Goal: Information Seeking & Learning: Learn about a topic

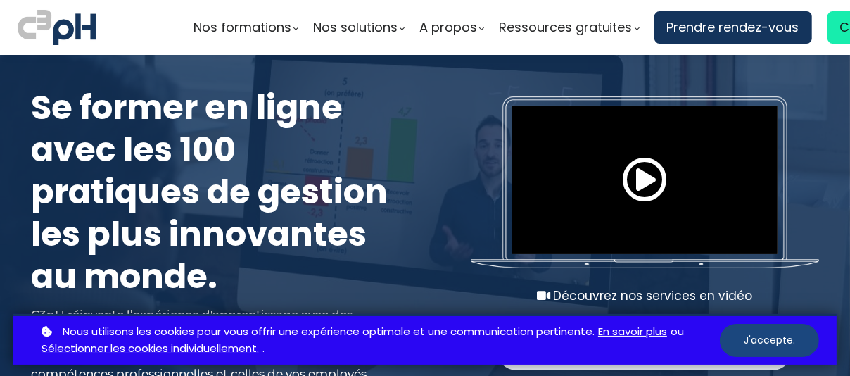
click at [760, 336] on button "J'accepte." at bounding box center [768, 340] width 99 height 33
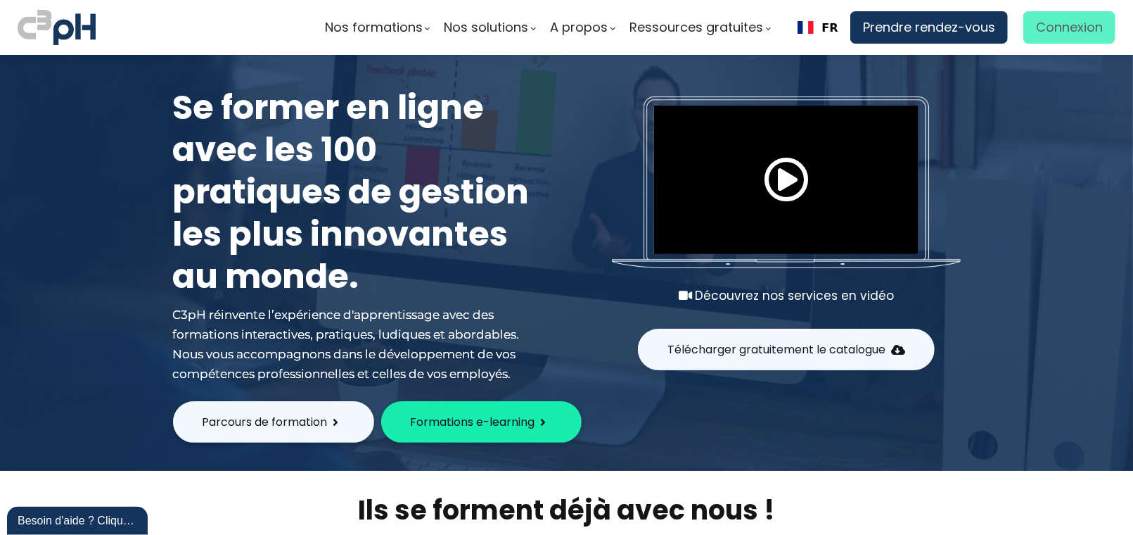
click at [849, 20] on span "Connexion" at bounding box center [1069, 27] width 67 height 21
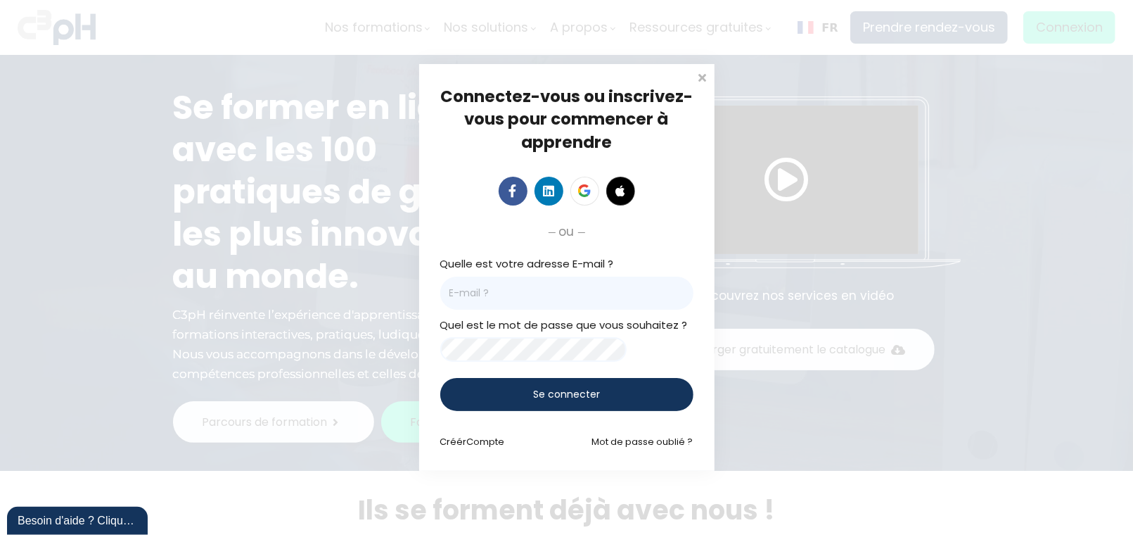
click at [568, 289] on input "email" at bounding box center [566, 292] width 253 height 33
type input "bellerosea@picheinc.com"
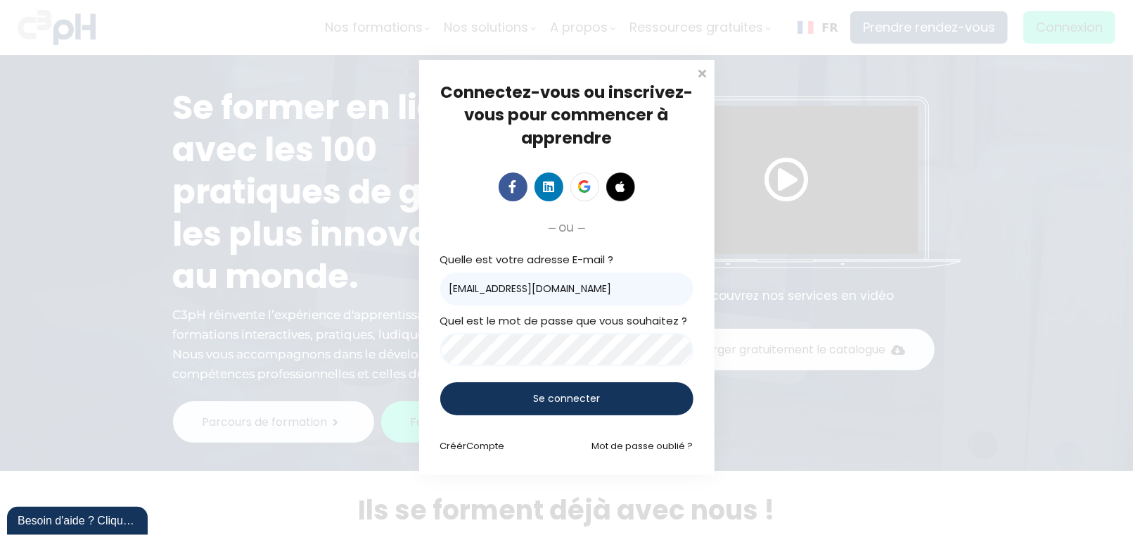
drag, startPoint x: 536, startPoint y: 391, endPoint x: 605, endPoint y: 389, distance: 69.0
click at [536, 375] on span "Se connecter" at bounding box center [566, 398] width 67 height 15
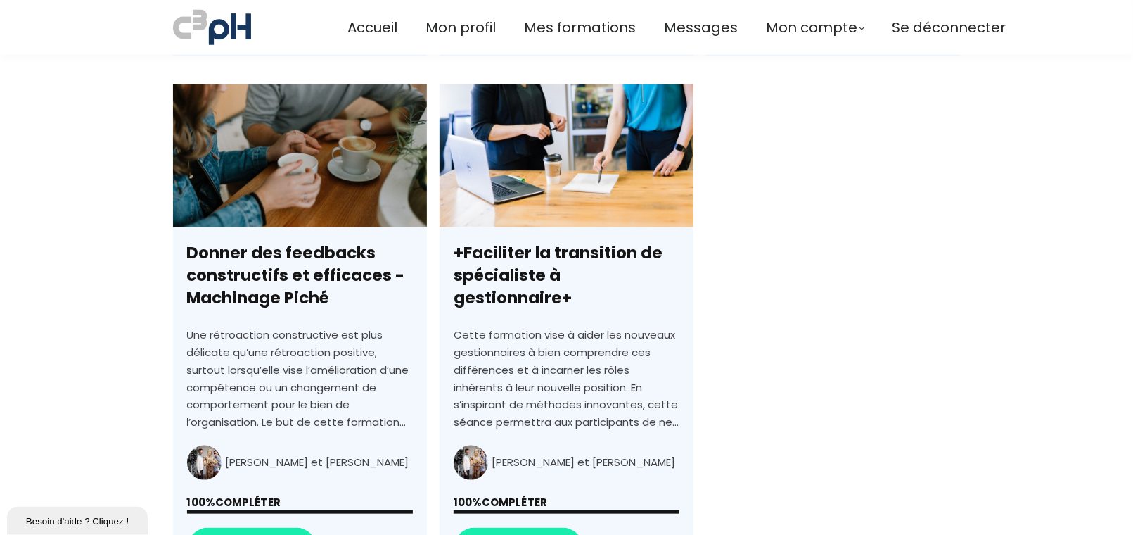
scroll to position [1055, 0]
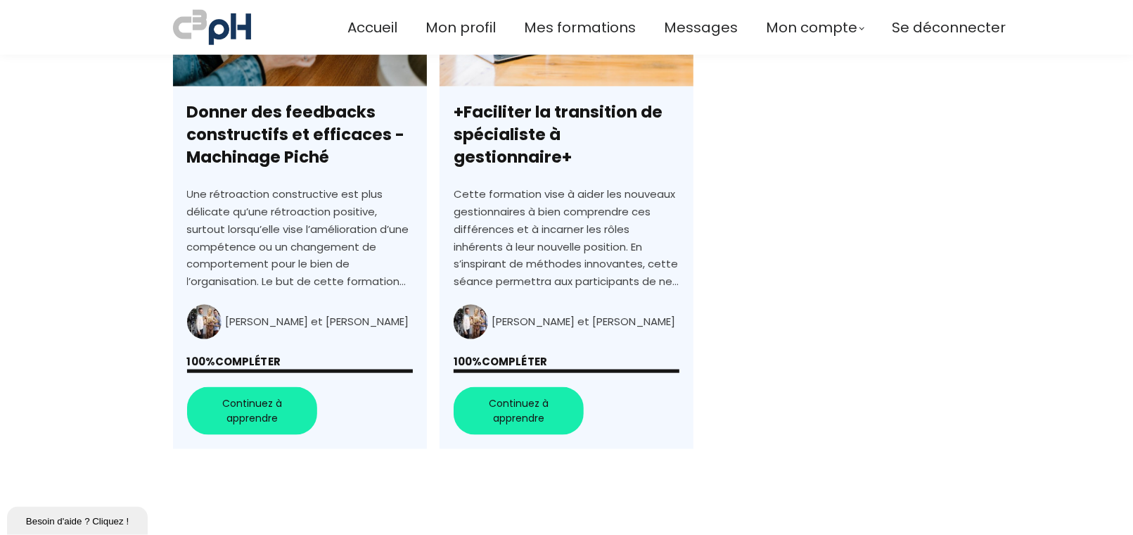
click at [518, 407] on link "+Faciliter la transition de spécialiste à gestionnaire+" at bounding box center [567, 197] width 254 height 506
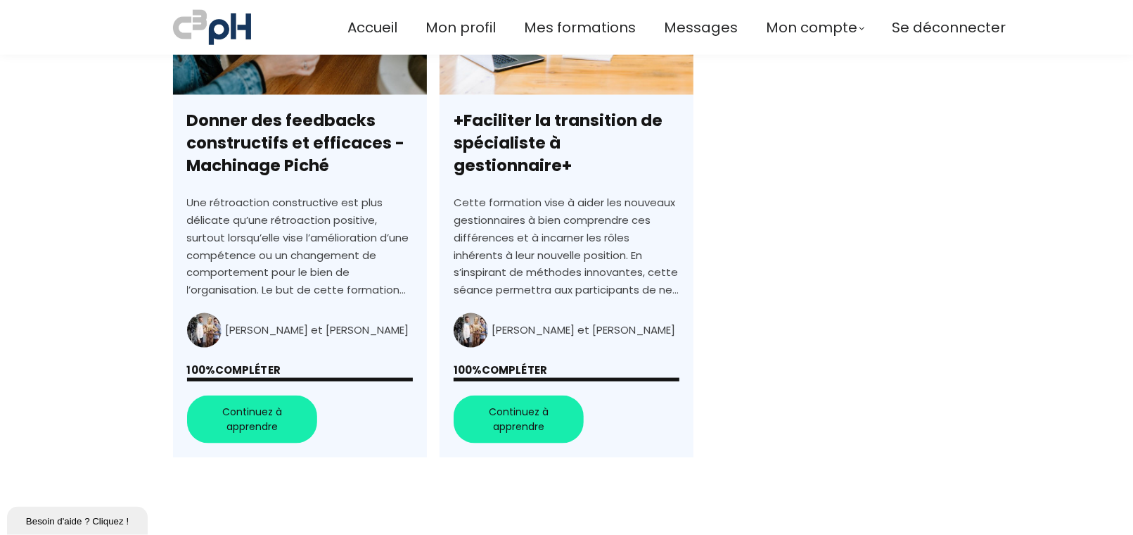
click at [251, 412] on link "Donner des feedbacks constructifs et efficaces - Machinage Piché" at bounding box center [300, 205] width 254 height 506
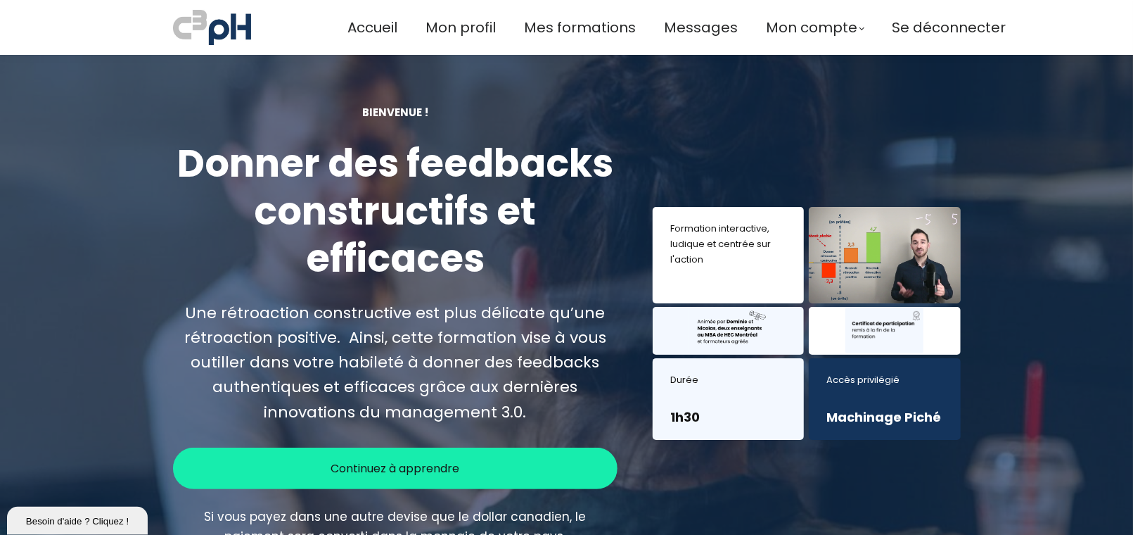
click at [454, 466] on span "Continuez à apprendre" at bounding box center [395, 468] width 129 height 18
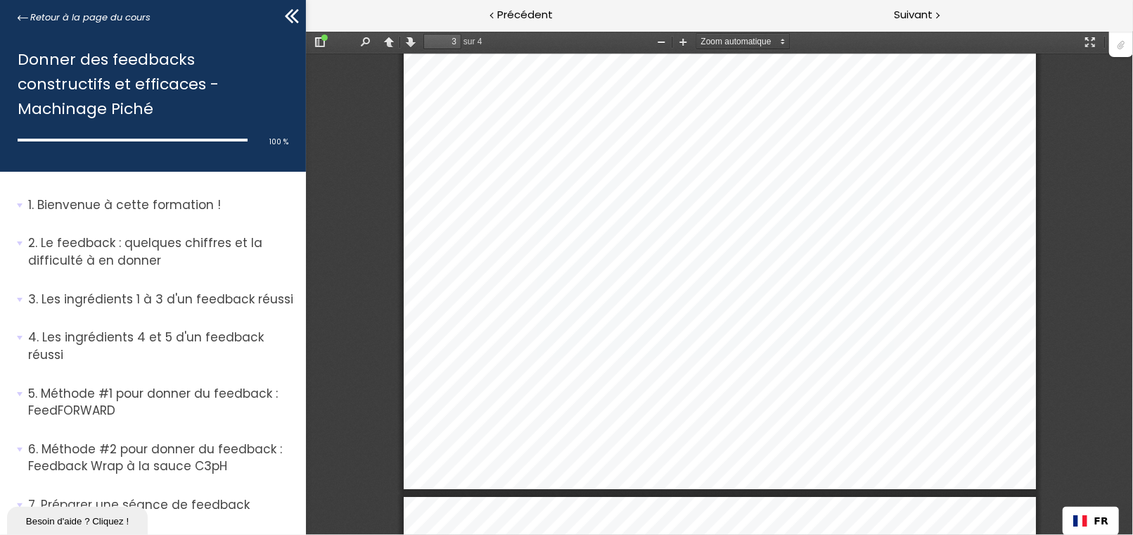
type input "4"
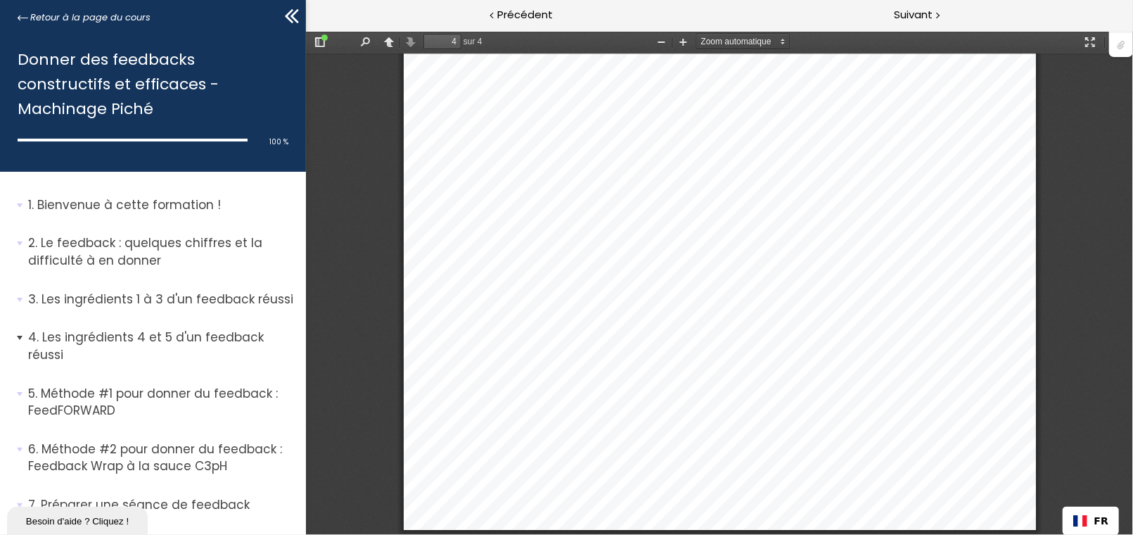
click at [143, 338] on p "Les ingrédients 4 et 5 d'un feedback réussi" at bounding box center [161, 345] width 267 height 34
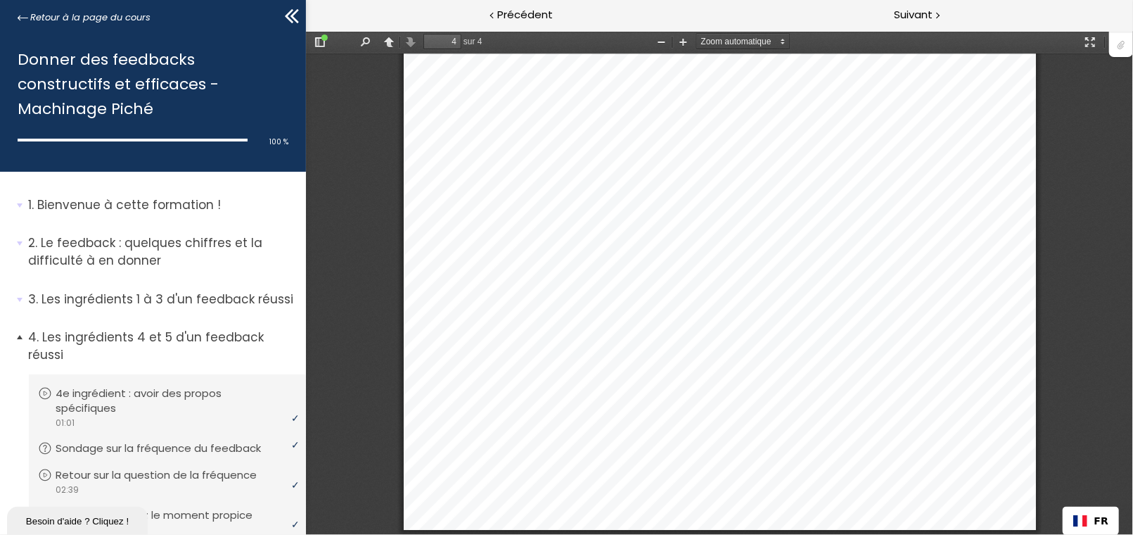
click at [135, 331] on p "Les ingrédients 4 et 5 d'un feedback réussi" at bounding box center [161, 345] width 267 height 34
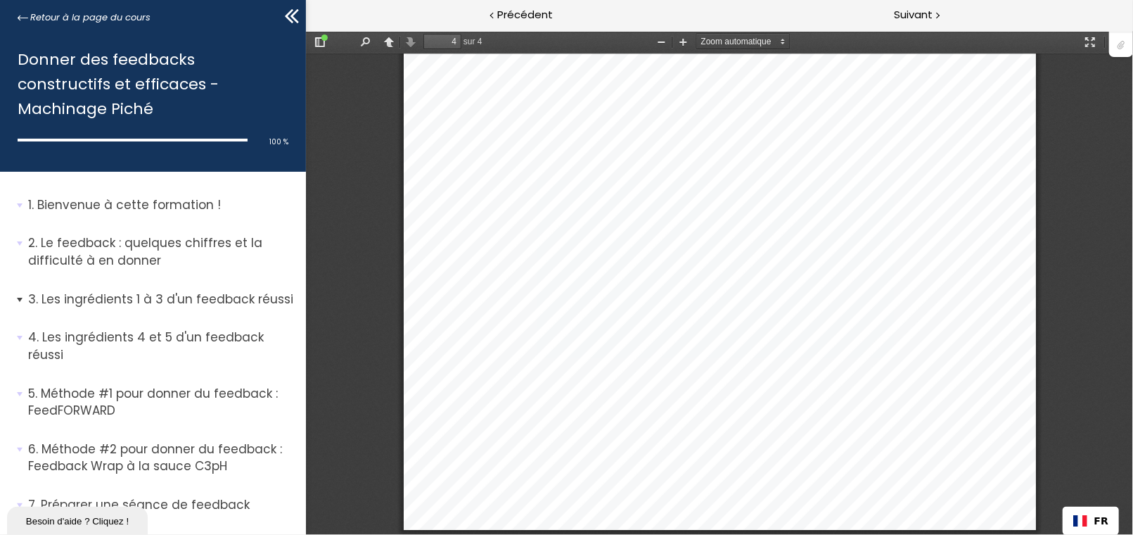
click at [148, 302] on p "Les ingrédients 1 à 3 d'un feedback réussi" at bounding box center [161, 299] width 267 height 18
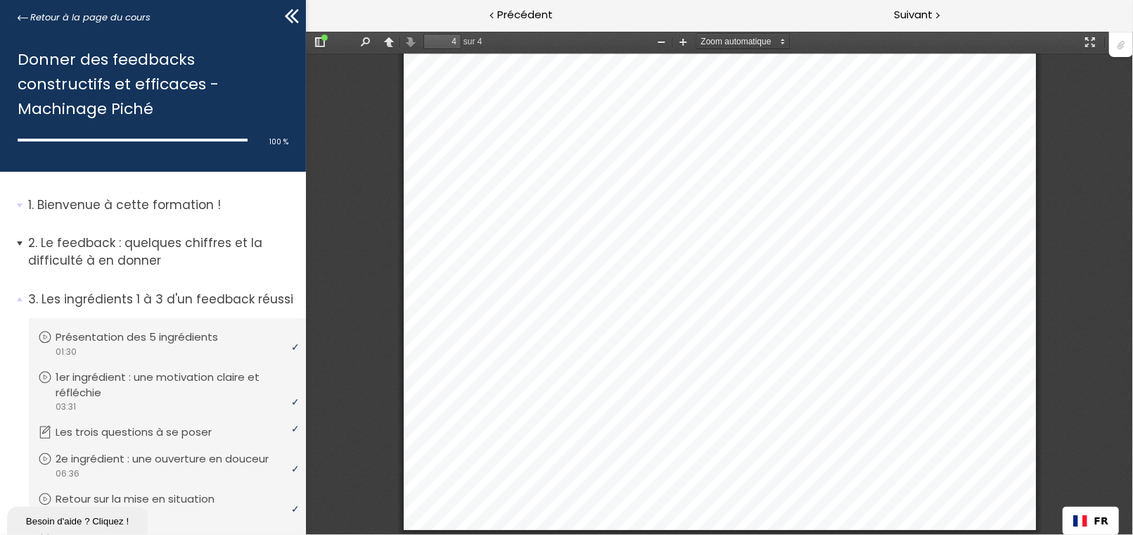
click at [113, 261] on p "Le feedback : quelques chiffres et la difficulté à en donner" at bounding box center [161, 251] width 267 height 34
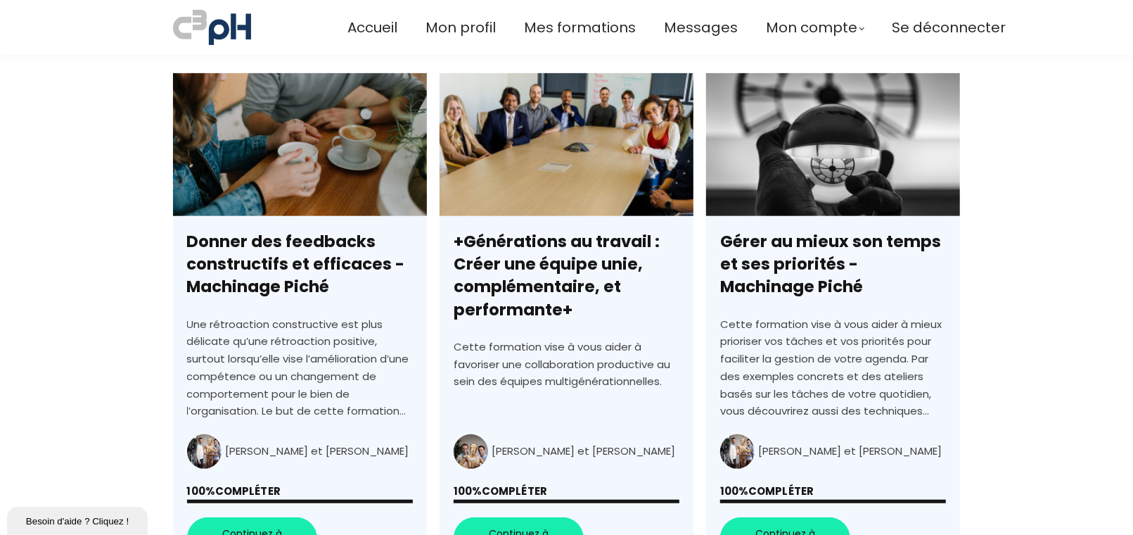
scroll to position [462, 0]
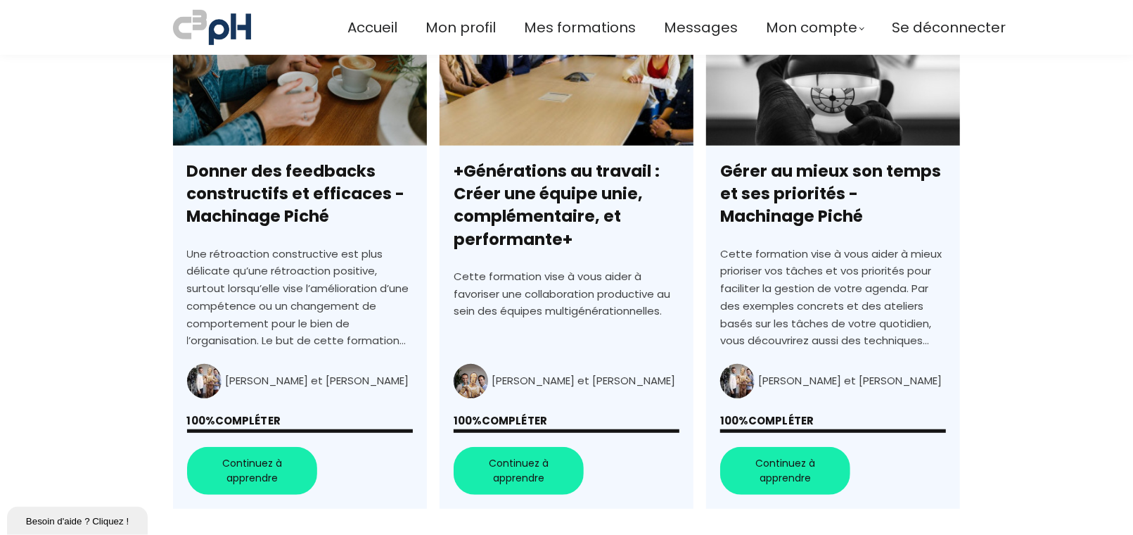
click at [783, 473] on link "Gérer au mieux son temps et ses priorités - Machinage Piché" at bounding box center [833, 256] width 254 height 506
